Goal: Find specific page/section: Find specific page/section

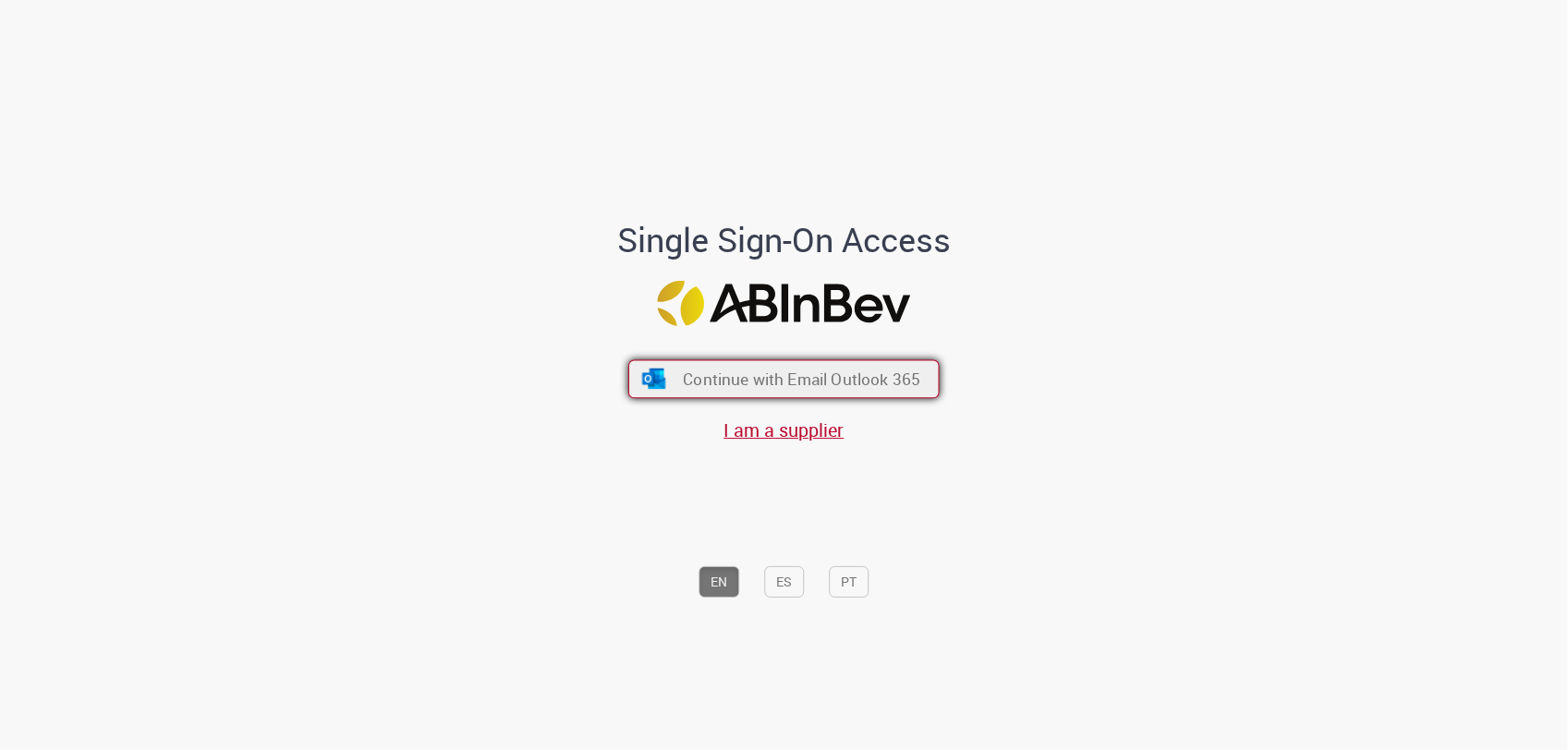
click at [768, 371] on span "Continue with Email Outlook 365" at bounding box center [801, 379] width 237 height 21
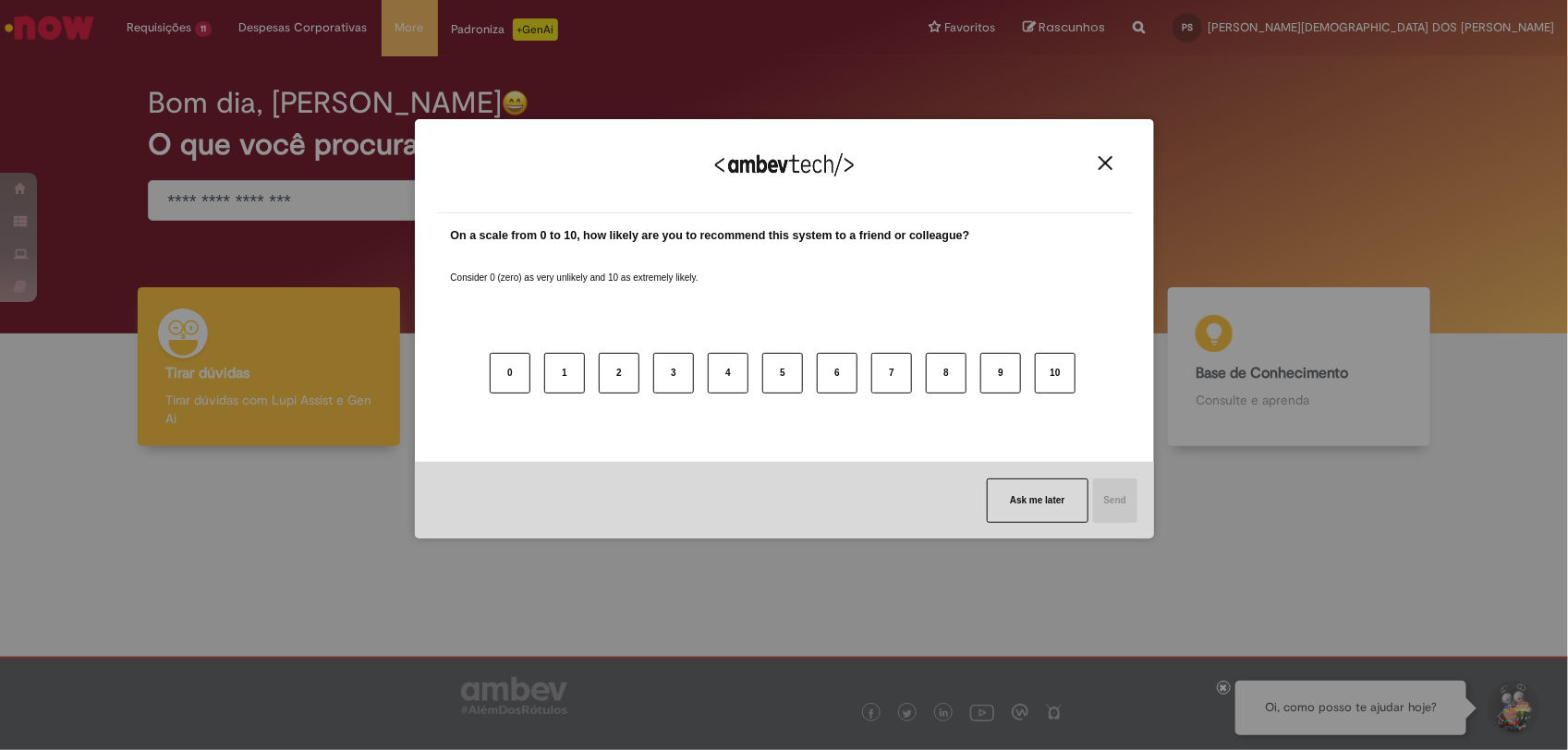
click at [1106, 152] on div "We appreciate your feedback!" at bounding box center [784, 178] width 695 height 72
click at [1104, 158] on img "Close" at bounding box center [1105, 162] width 14 height 14
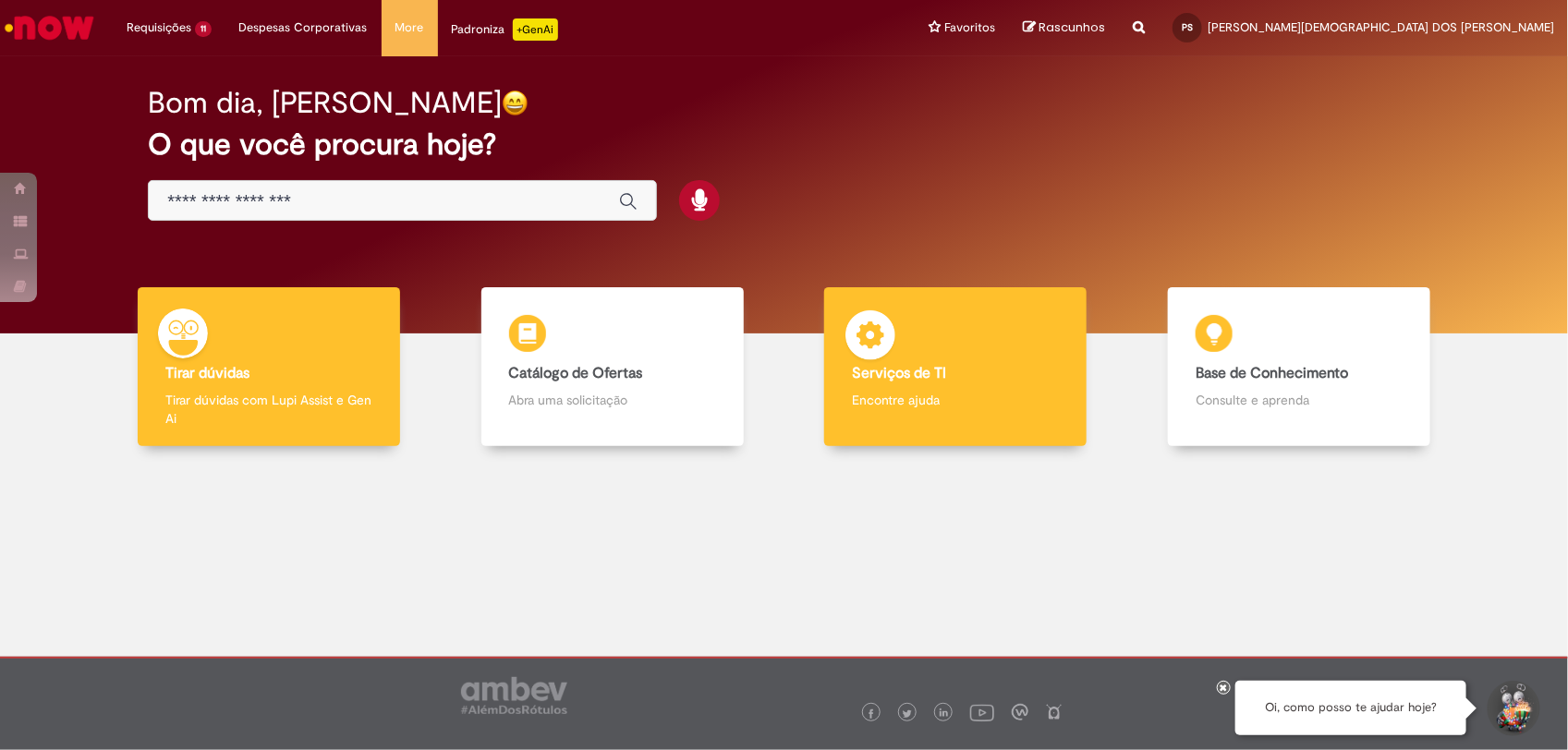
click at [982, 380] on h4 "Serviços de TI" at bounding box center [955, 374] width 207 height 17
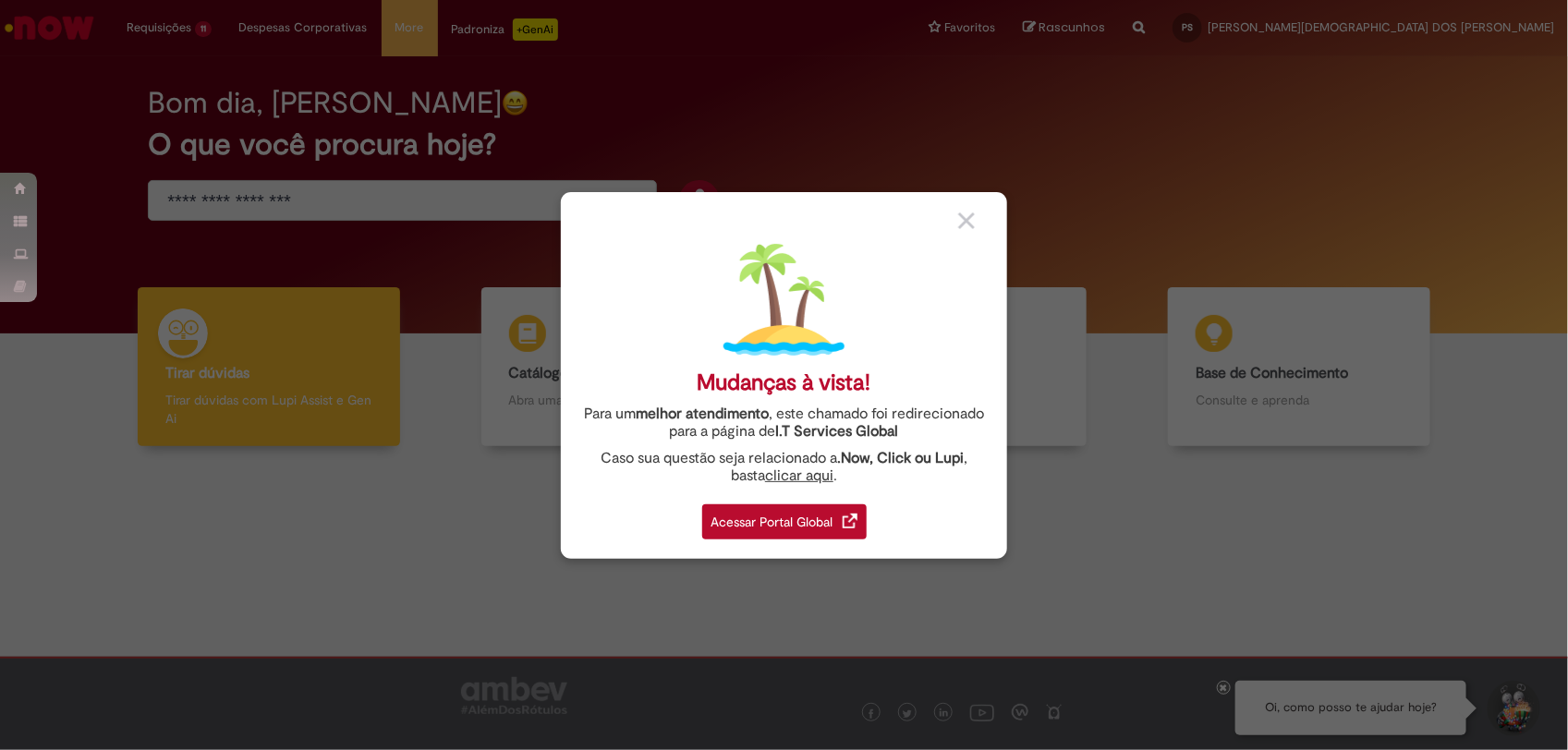
click at [712, 518] on div "Acessar Portal Global" at bounding box center [784, 521] width 164 height 35
